Goal: Entertainment & Leisure: Browse casually

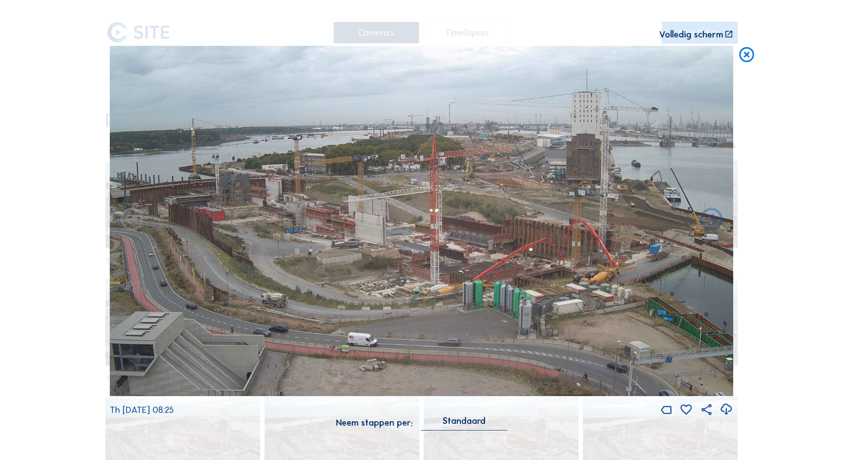
click at [744, 53] on icon at bounding box center [746, 55] width 18 height 19
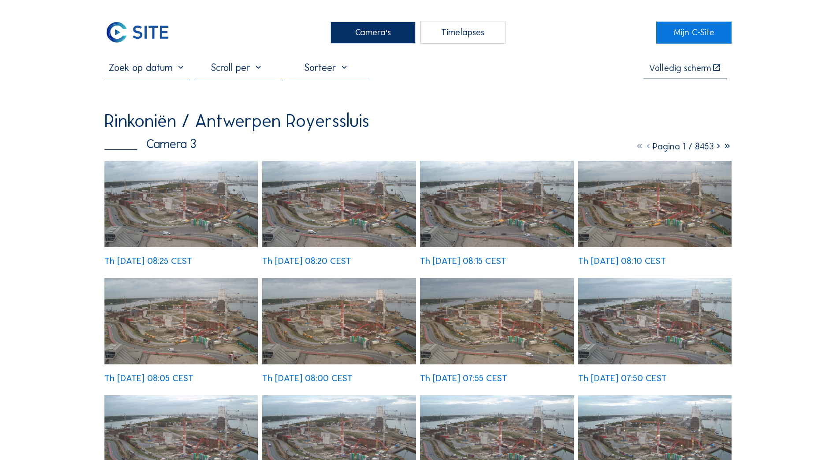
click at [354, 37] on div "Camera's" at bounding box center [373, 33] width 85 height 22
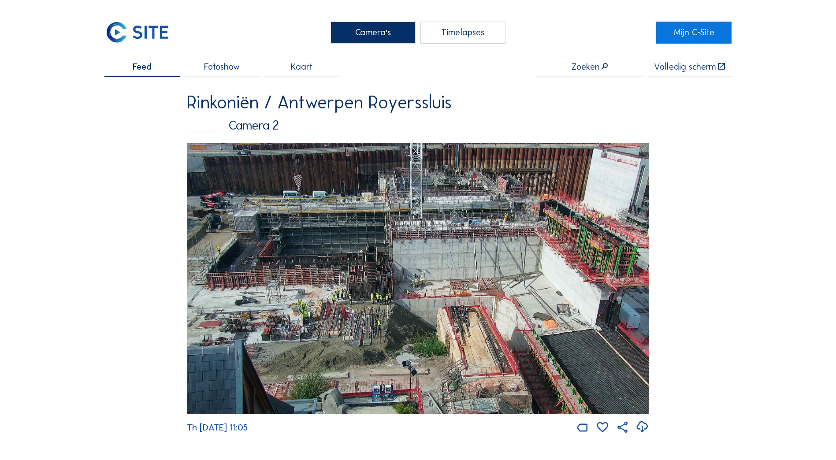
click at [376, 276] on img at bounding box center [418, 278] width 462 height 271
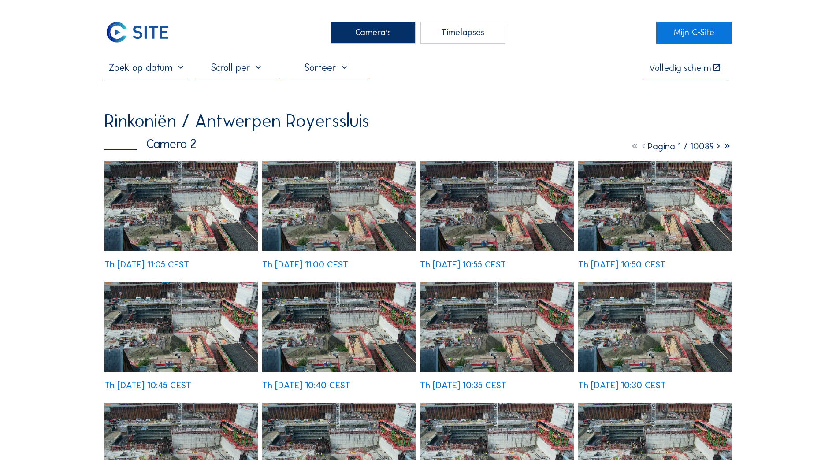
click at [201, 201] on img at bounding box center [180, 206] width 153 height 90
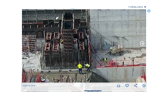
click at [142, 44] on icon at bounding box center [142, 43] width 5 height 5
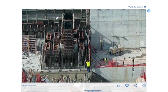
click at [142, 44] on icon at bounding box center [142, 43] width 5 height 5
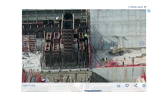
click at [142, 44] on icon at bounding box center [142, 43] width 5 height 5
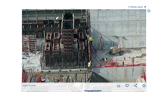
click at [142, 44] on icon at bounding box center [142, 43] width 5 height 5
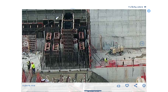
click at [25, 44] on icon at bounding box center [26, 43] width 5 height 5
click at [26, 44] on icon at bounding box center [26, 43] width 5 height 5
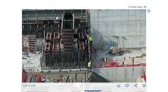
click at [26, 45] on icon at bounding box center [26, 43] width 5 height 5
click at [26, 44] on icon at bounding box center [26, 43] width 5 height 5
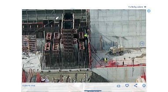
click at [26, 44] on icon at bounding box center [26, 43] width 5 height 5
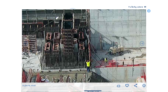
click at [26, 44] on icon at bounding box center [26, 43] width 5 height 5
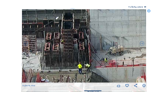
click at [26, 44] on icon at bounding box center [26, 43] width 5 height 5
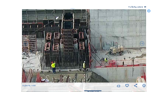
click at [26, 44] on icon at bounding box center [26, 43] width 5 height 5
